Goal: Information Seeking & Learning: Learn about a topic

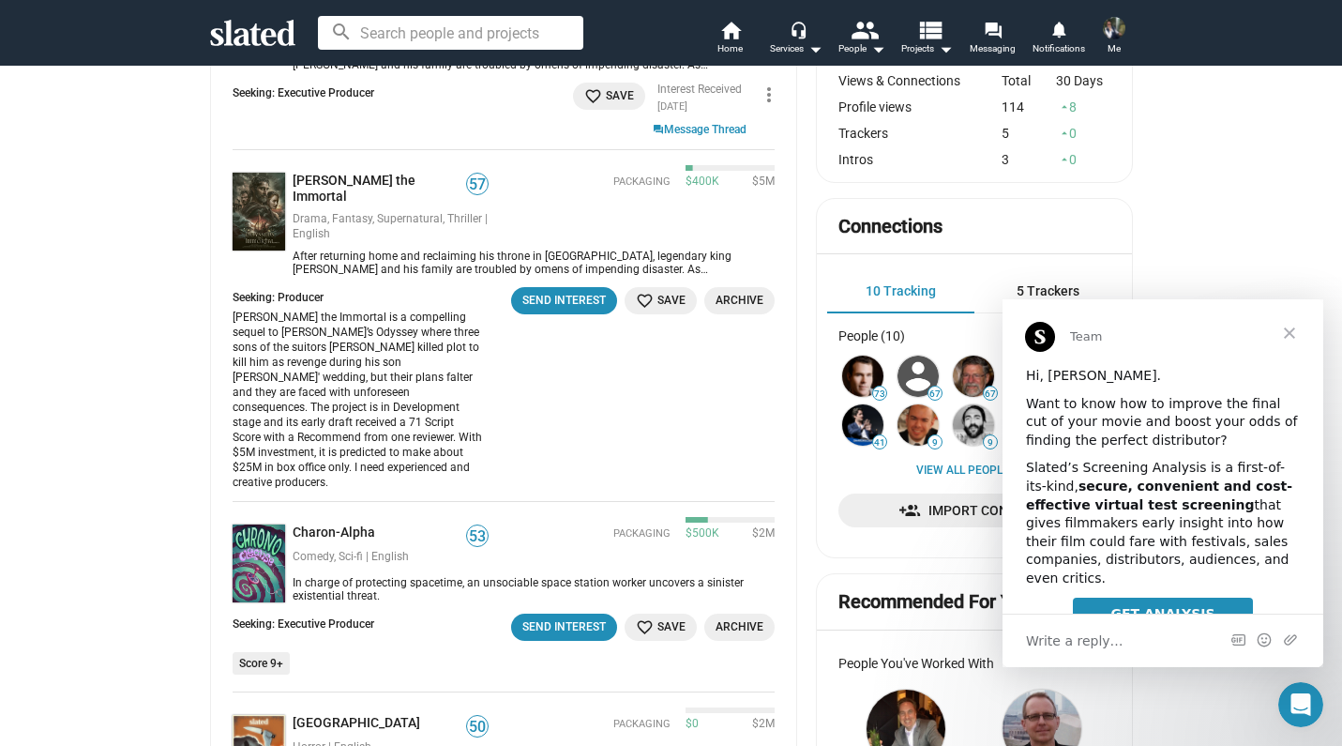
scroll to position [436, 0]
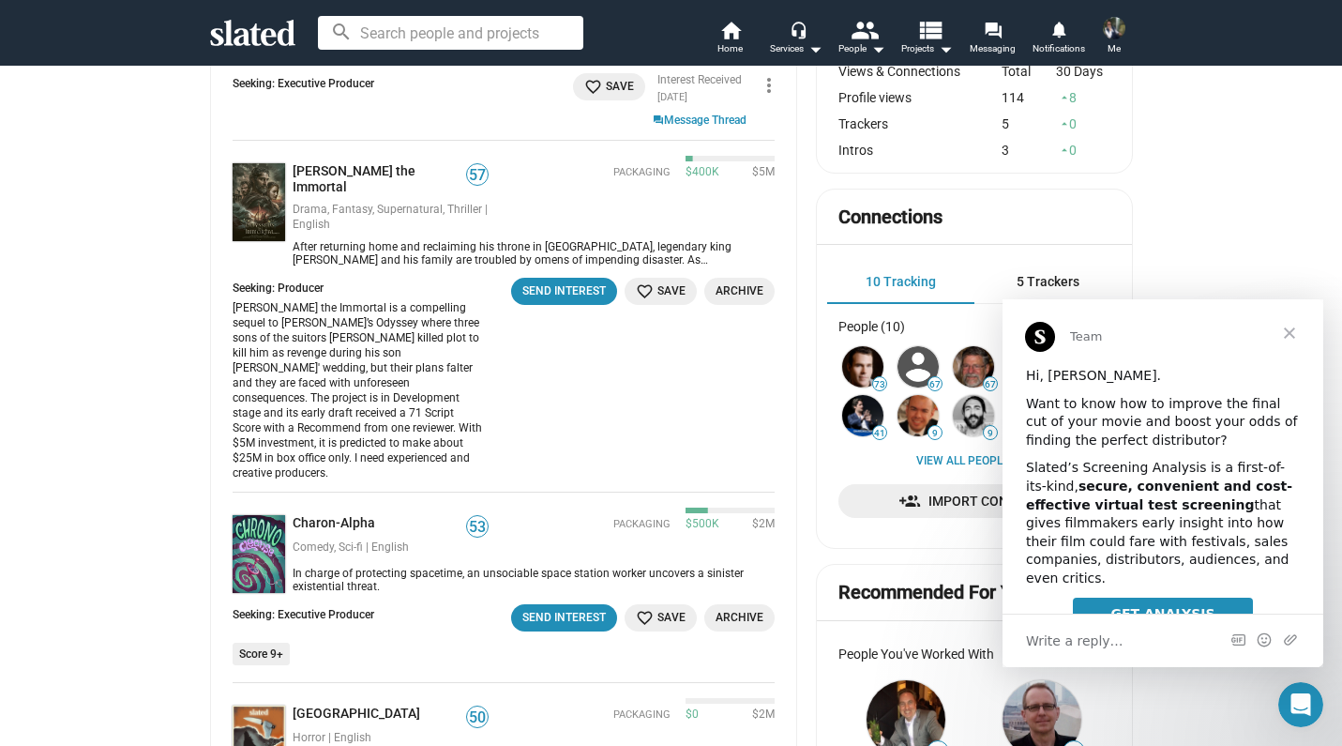
click at [1295, 333] on span "Close" at bounding box center [1290, 333] width 68 height 68
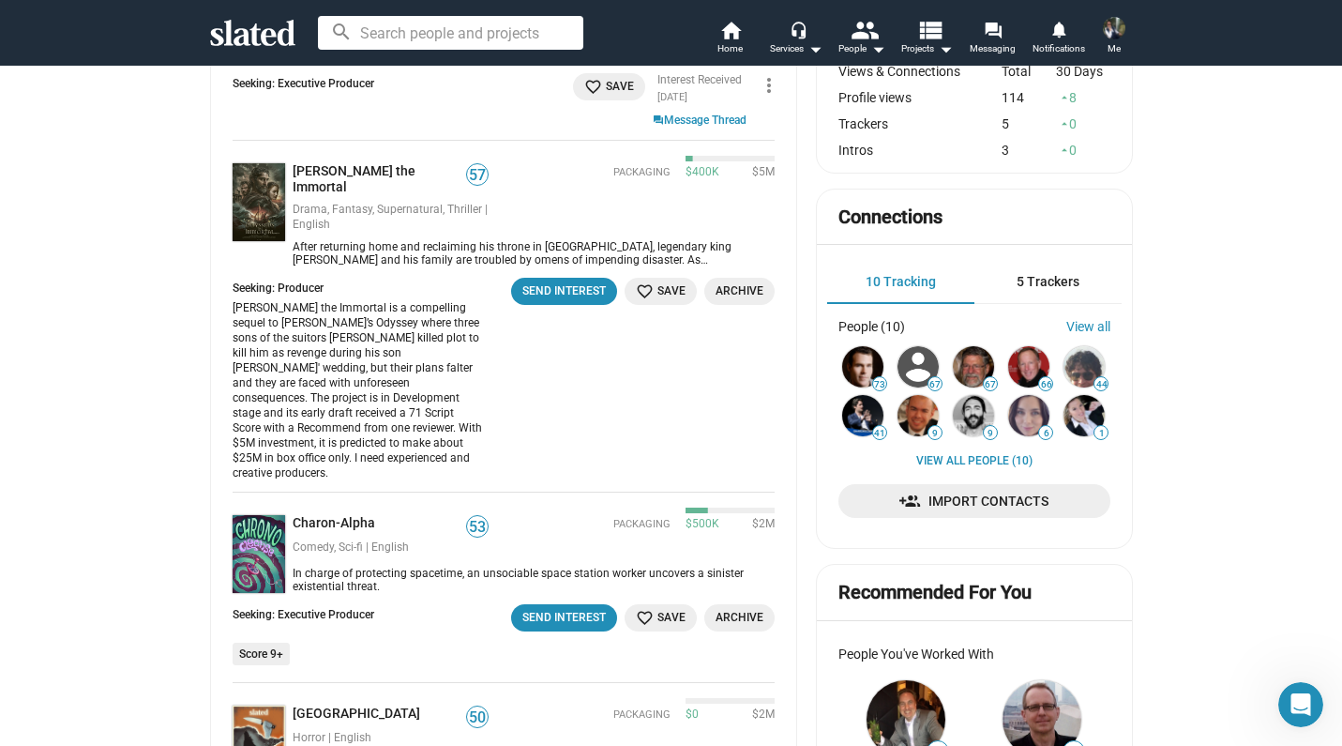
click at [261, 515] on img at bounding box center [259, 554] width 53 height 78
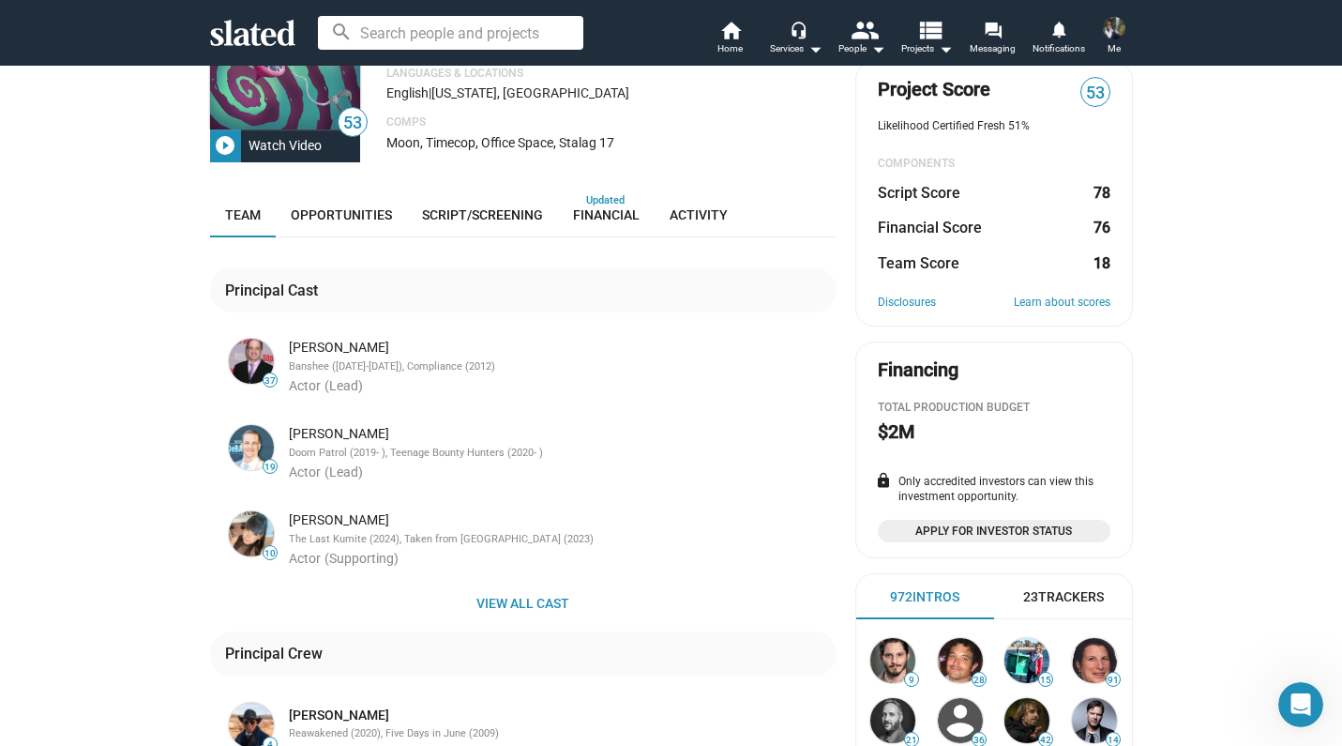
scroll to position [188, 0]
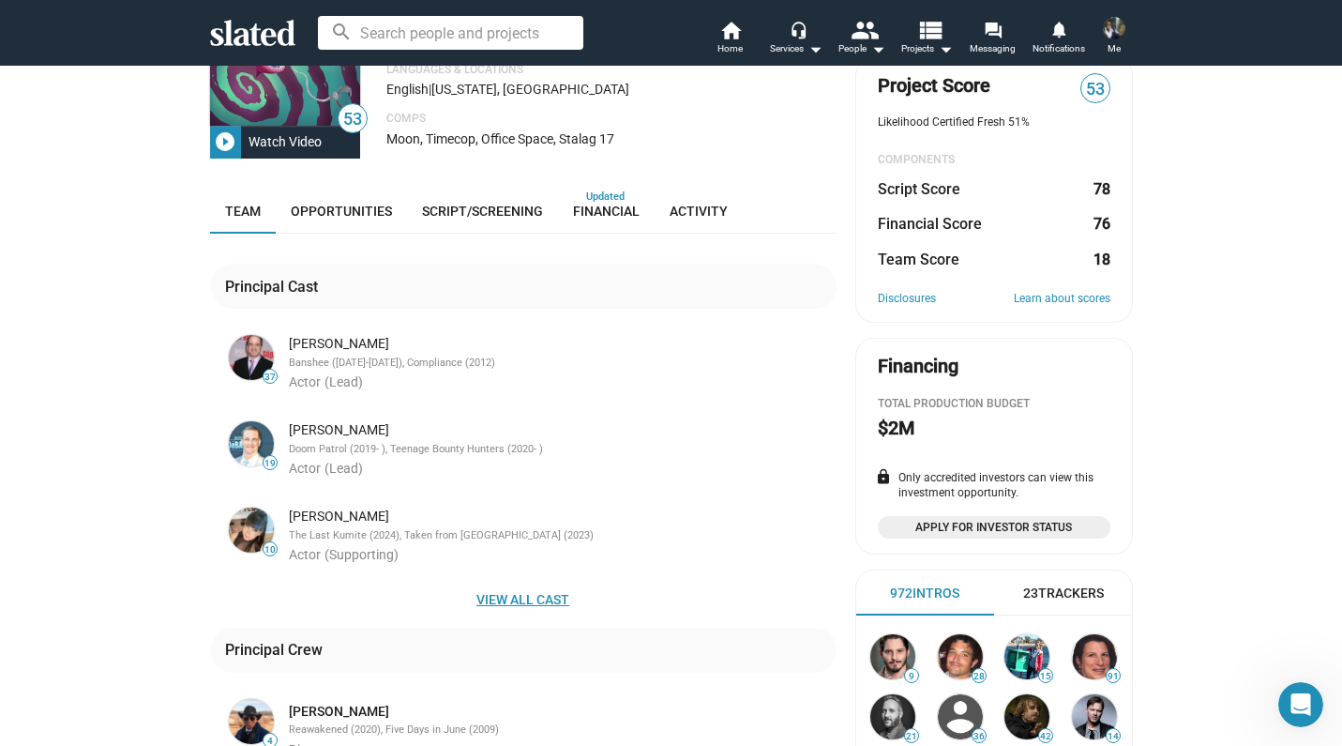
click at [492, 597] on span "View all cast" at bounding box center [523, 600] width 597 height 34
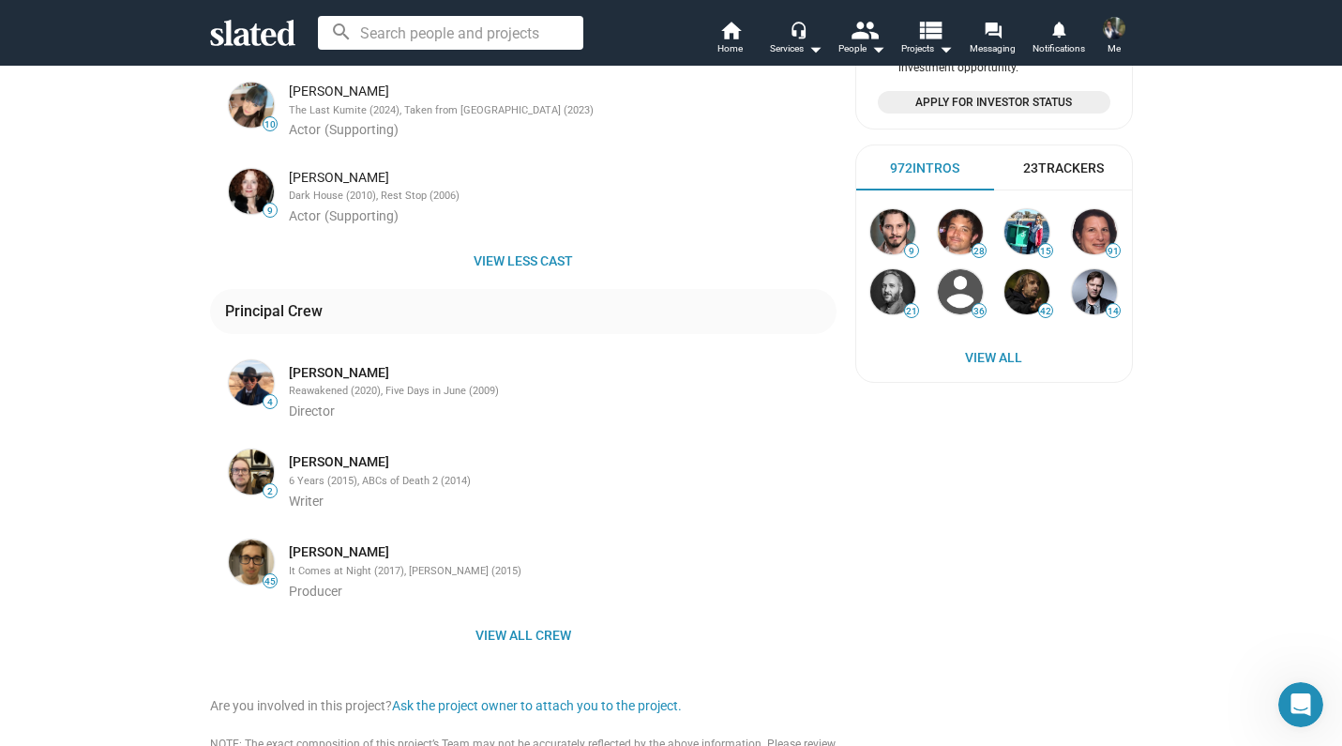
scroll to position [622, 0]
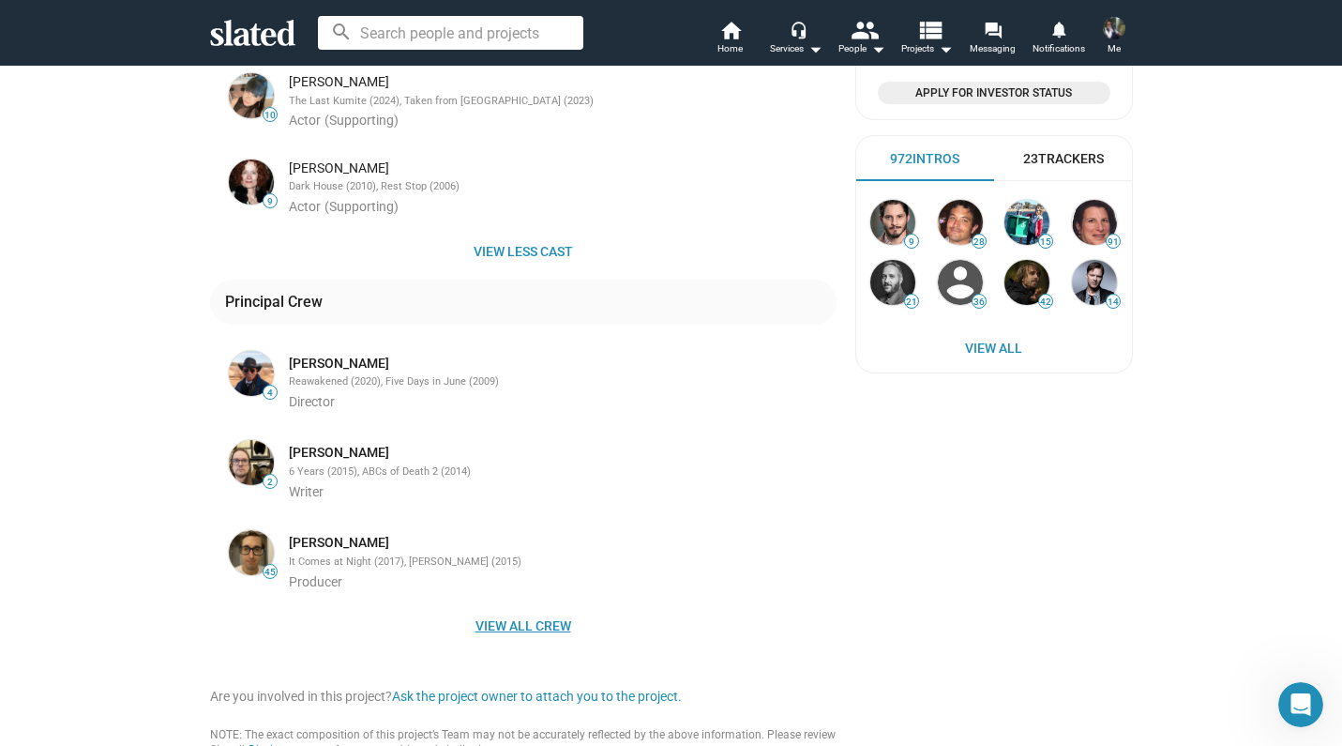
click at [535, 609] on span "View all crew" at bounding box center [523, 626] width 597 height 34
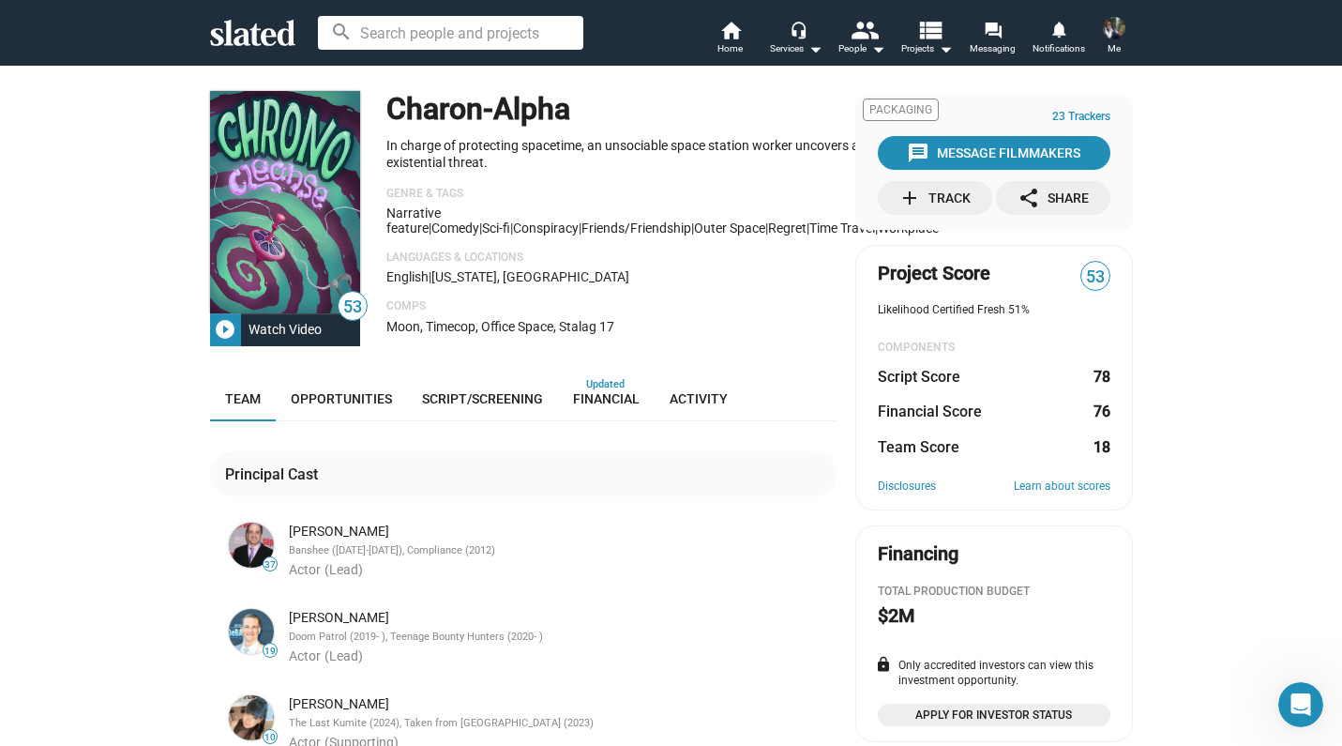
scroll to position [0, 0]
